Goal: Task Accomplishment & Management: Manage account settings

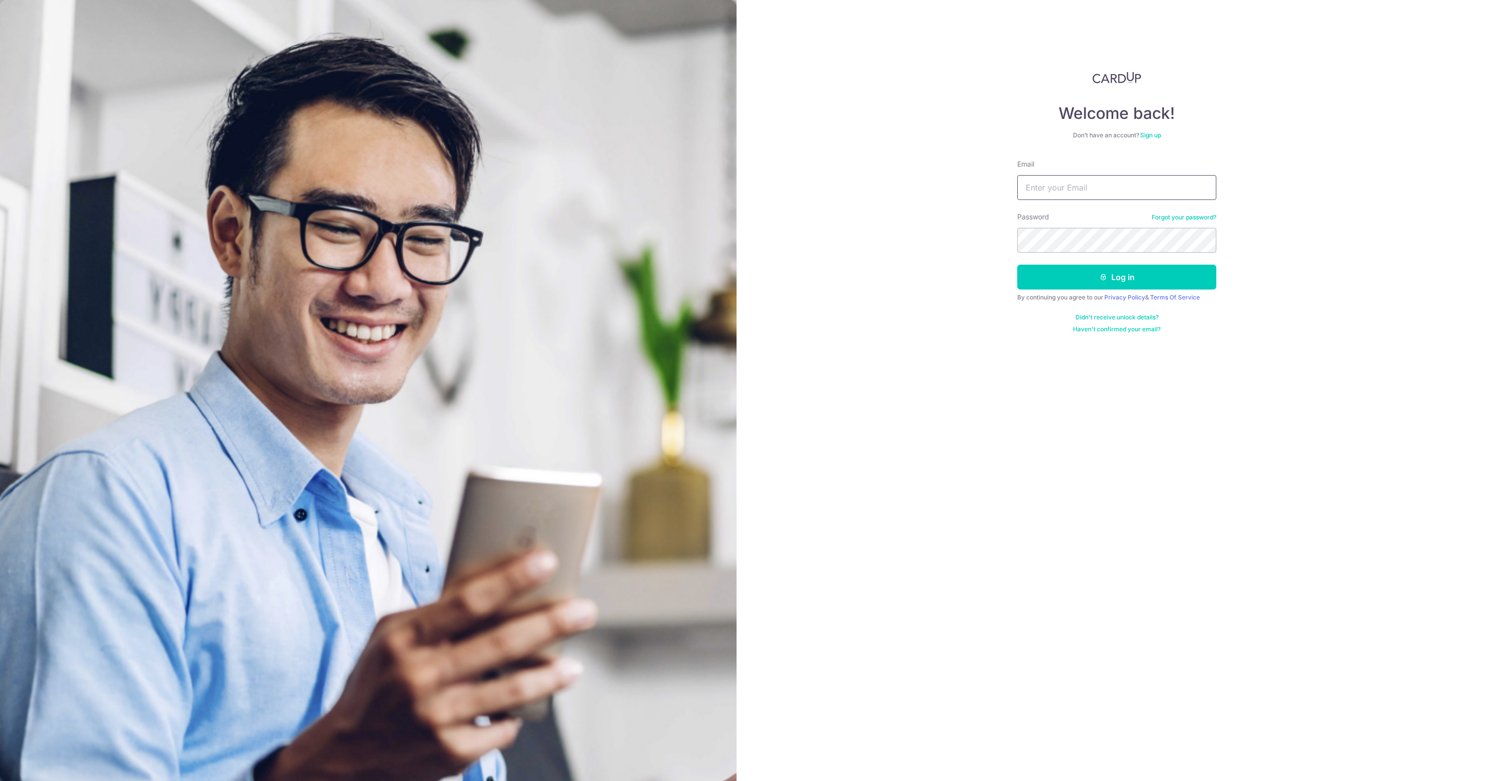
click at [1055, 187] on input "Email" at bounding box center [1116, 187] width 199 height 25
type input "avinashp97@gmail.com"
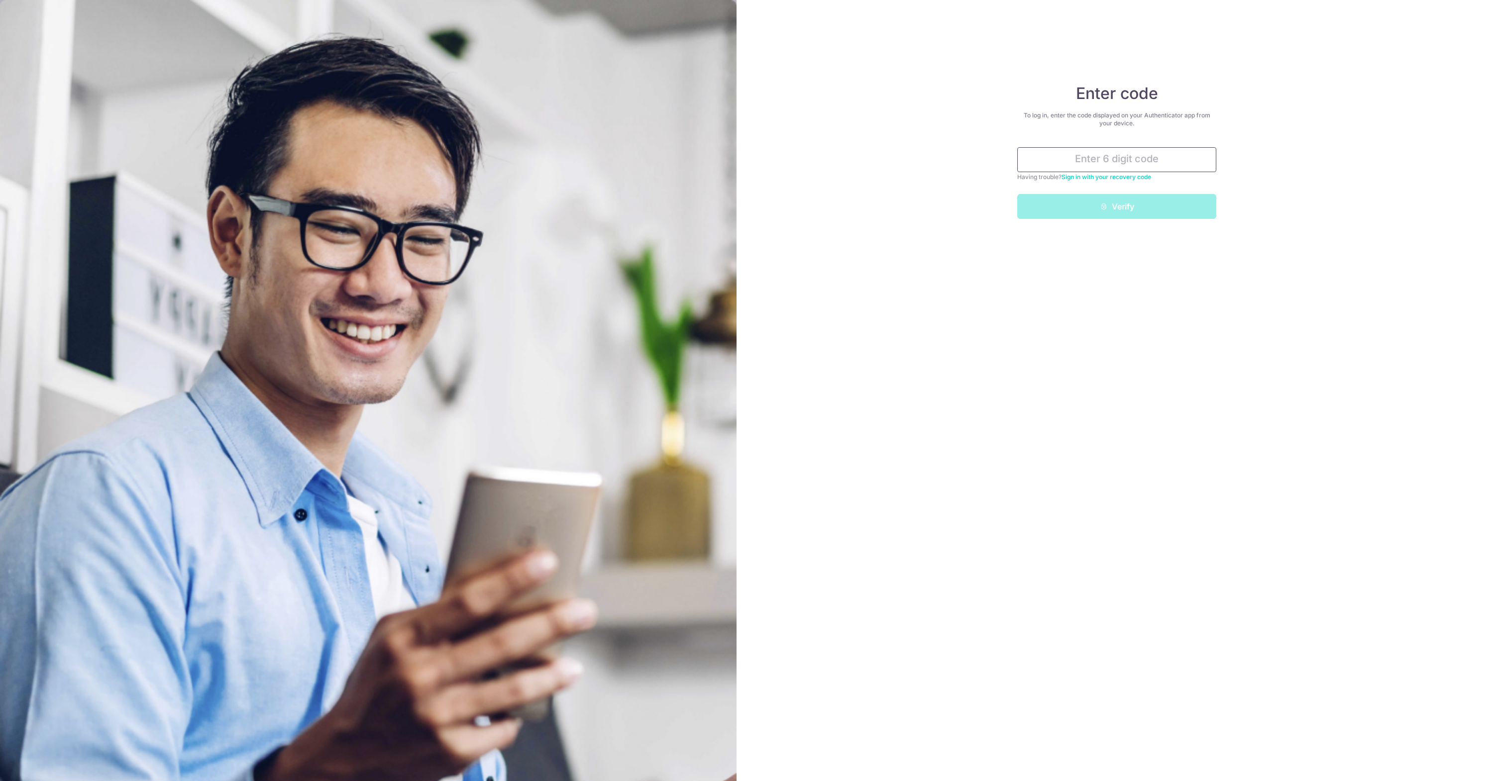
click at [1086, 167] on input "text" at bounding box center [1116, 159] width 199 height 25
type input "362868"
click at [1017, 194] on button "Verify" at bounding box center [1116, 206] width 199 height 25
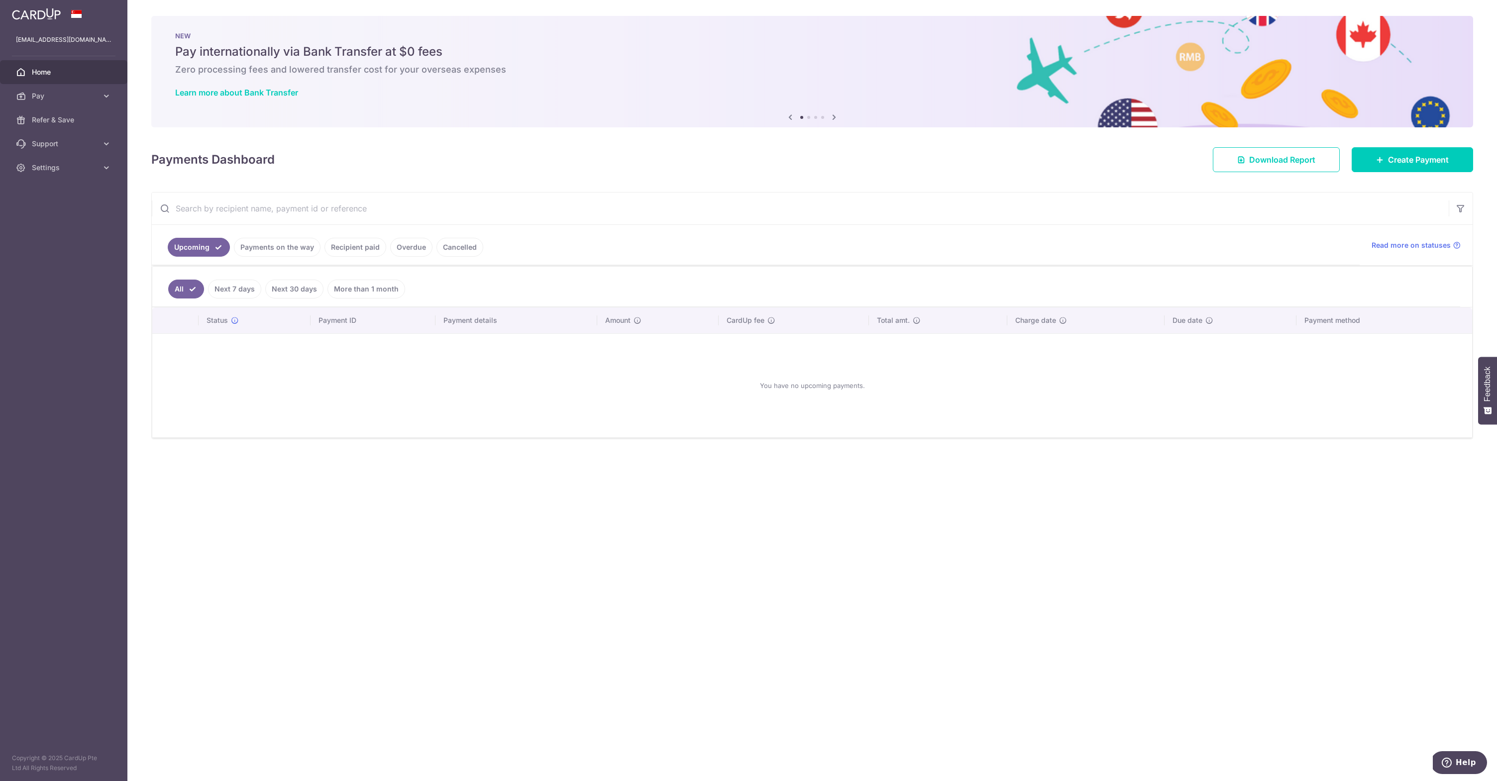
click at [292, 252] on link "Payments on the way" at bounding box center [277, 247] width 87 height 19
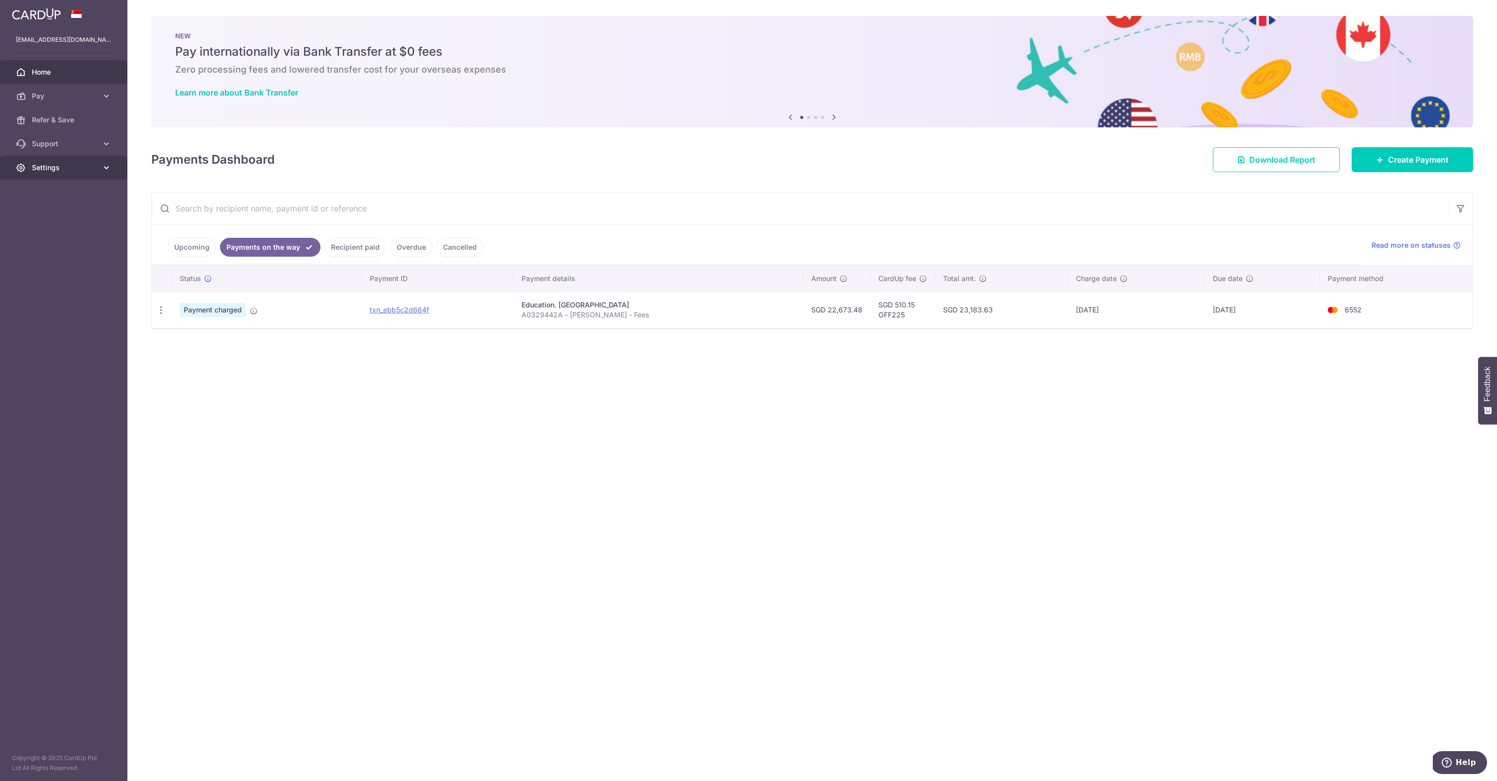
click at [88, 173] on link "Settings" at bounding box center [63, 168] width 127 height 24
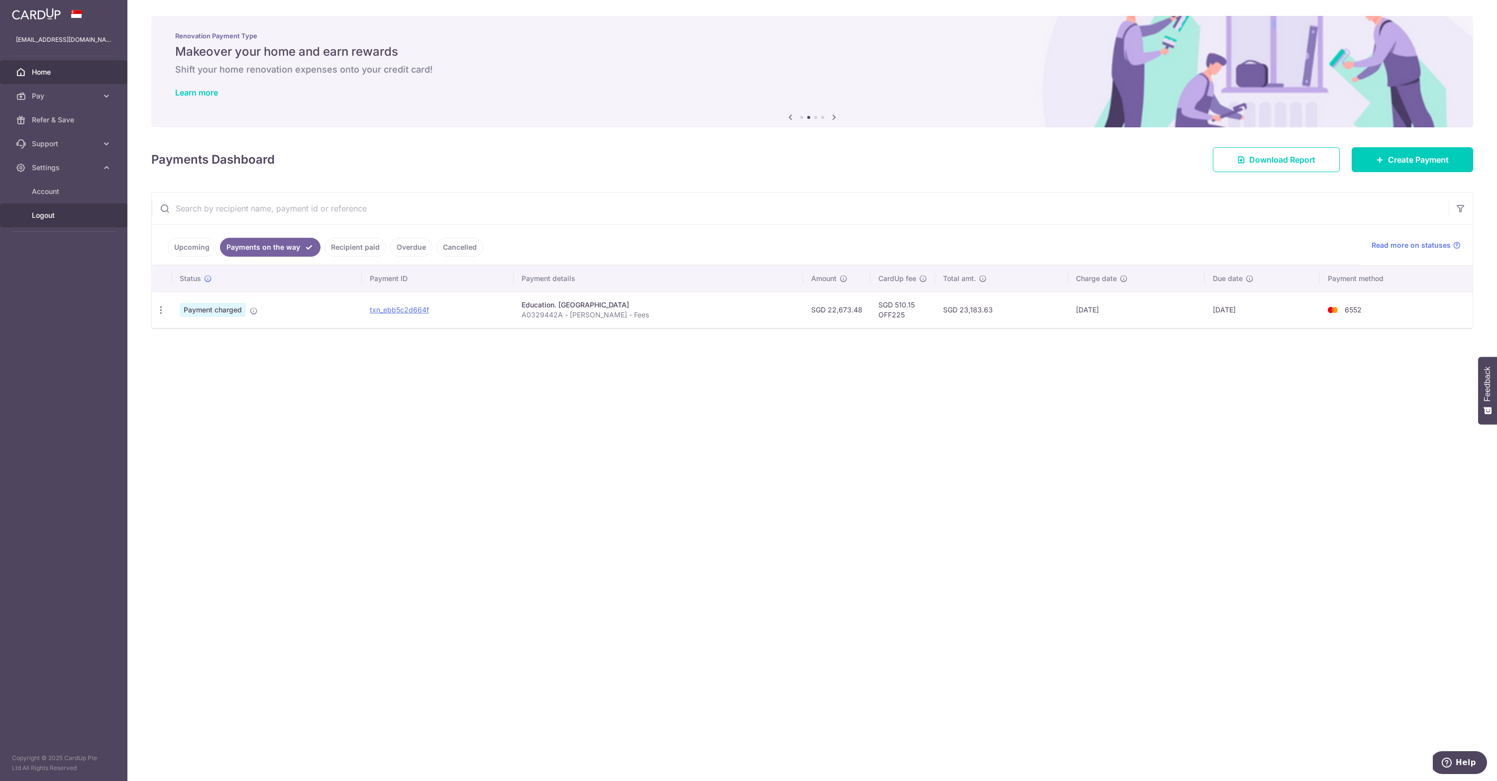
click at [75, 215] on span "Logout" at bounding box center [65, 215] width 66 height 10
